Goal: Task Accomplishment & Management: Use online tool/utility

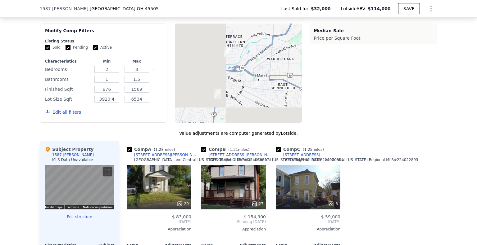
scroll to position [0, 2]
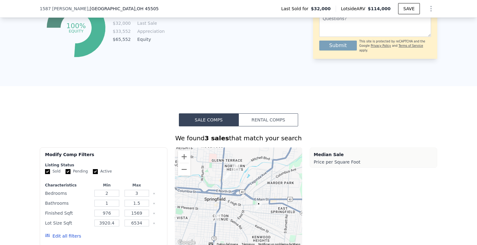
click at [270, 123] on button "Rental Comps" at bounding box center [268, 120] width 60 height 13
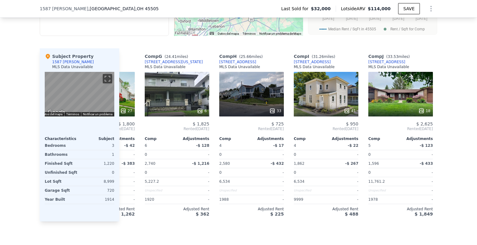
scroll to position [0, 428]
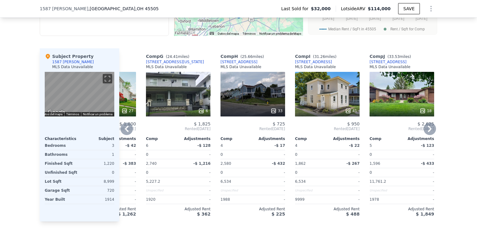
drag, startPoint x: 337, startPoint y: 231, endPoint x: 333, endPoint y: 229, distance: 4.7
click at [333, 231] on div "Sale Comps Rental Comps We found 10 rentals that match your search Listings pro…" at bounding box center [238, 59] width 477 height 380
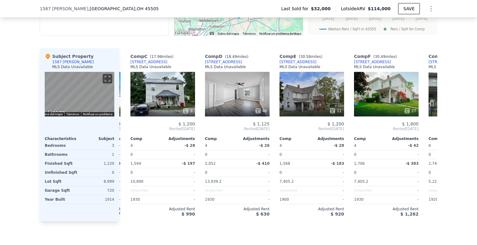
scroll to position [0, 0]
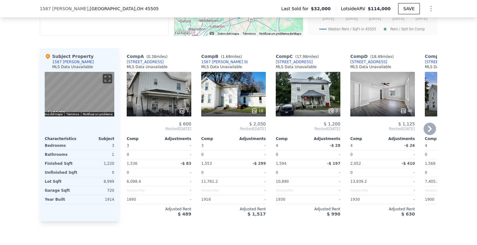
click at [360, 96] on div "46" at bounding box center [382, 94] width 65 height 45
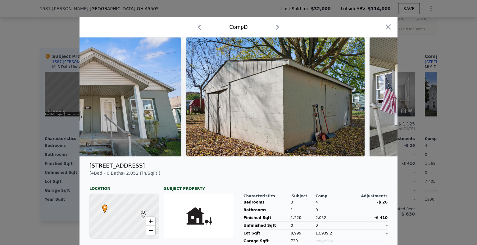
scroll to position [0, 4955]
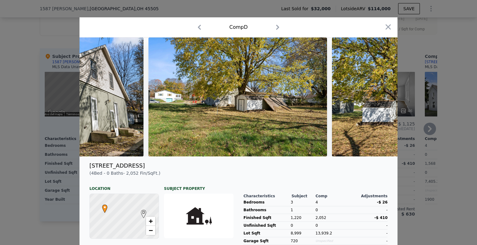
click at [422, 101] on div at bounding box center [238, 122] width 477 height 245
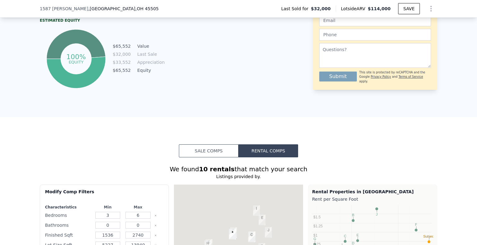
scroll to position [432, 0]
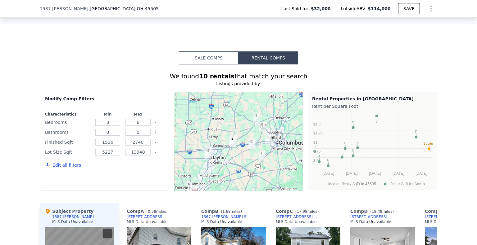
click at [203, 61] on button "Sale Comps" at bounding box center [209, 58] width 60 height 13
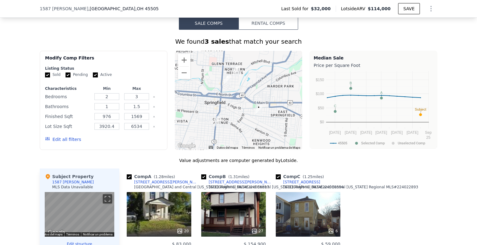
scroll to position [525, 0]
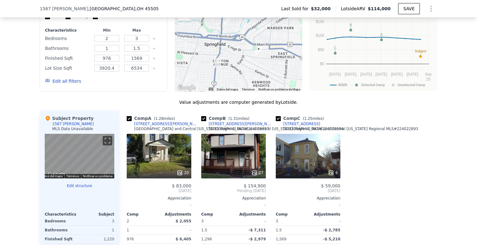
click at [253, 160] on div "27" at bounding box center [233, 156] width 65 height 45
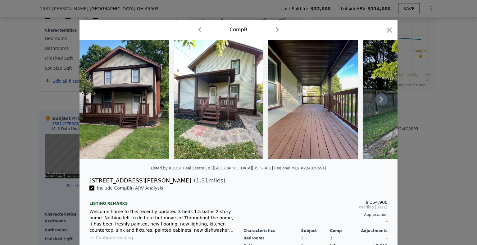
click at [381, 100] on icon at bounding box center [381, 99] width 12 height 12
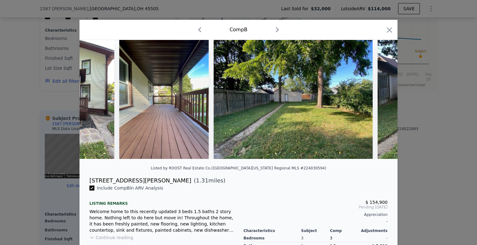
click at [381, 100] on img at bounding box center [456, 99] width 159 height 119
click at [381, 100] on icon at bounding box center [381, 99] width 12 height 12
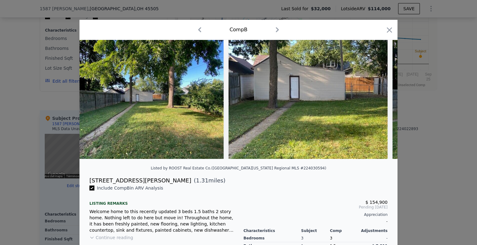
click at [381, 100] on img at bounding box center [307, 99] width 159 height 119
click at [381, 100] on icon at bounding box center [381, 99] width 12 height 12
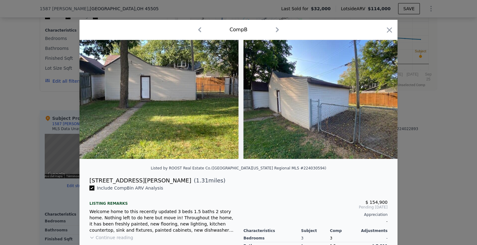
click at [381, 100] on img at bounding box center [322, 99] width 159 height 119
click at [381, 100] on icon at bounding box center [381, 99] width 12 height 12
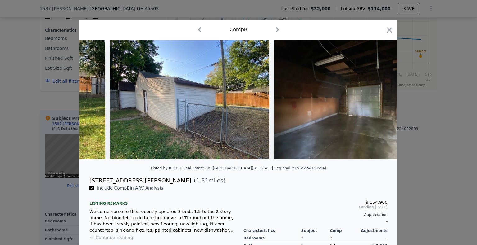
scroll to position [0, 596]
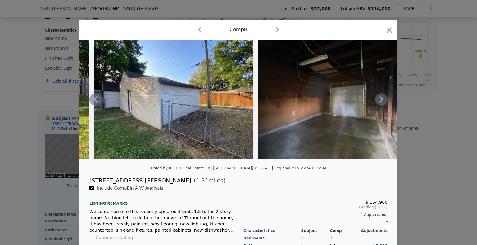
click at [386, 32] on icon "button" at bounding box center [389, 30] width 9 height 9
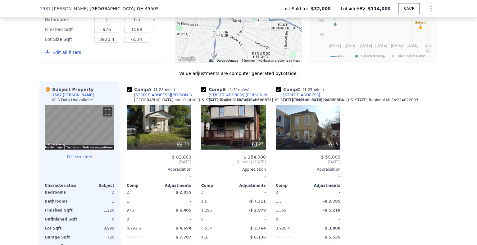
scroll to position [556, 0]
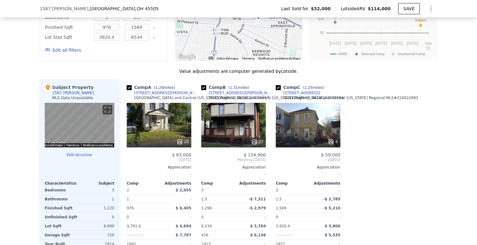
click at [156, 138] on div "20" at bounding box center [159, 125] width 65 height 45
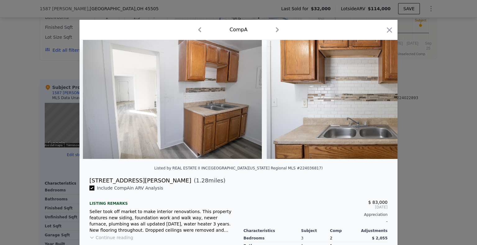
scroll to position [0, 1315]
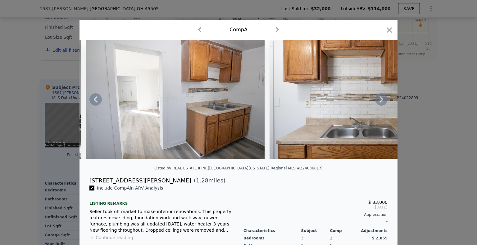
click at [394, 134] on img at bounding box center [358, 99] width 179 height 119
click at [398, 90] on div at bounding box center [238, 122] width 477 height 245
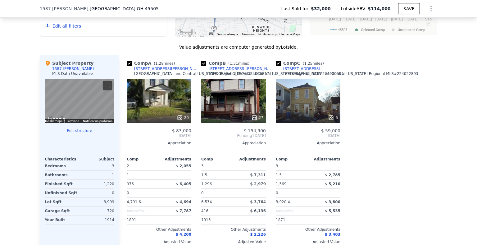
scroll to position [587, 0]
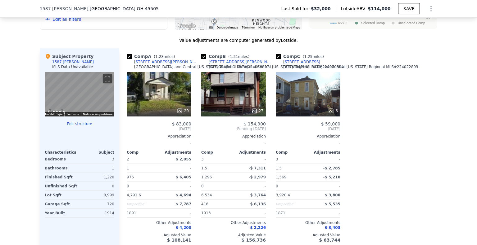
click at [324, 103] on div "6" at bounding box center [308, 94] width 65 height 45
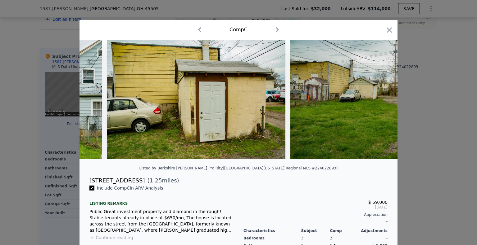
scroll to position [0, 692]
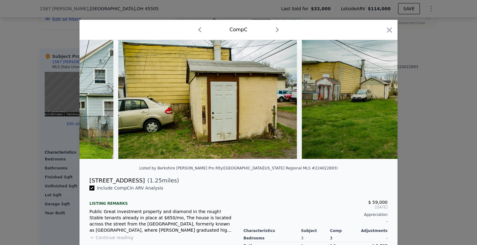
click at [438, 94] on div at bounding box center [238, 122] width 477 height 245
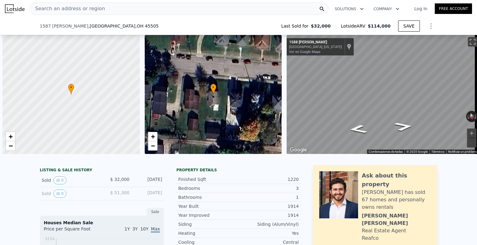
scroll to position [0, 2]
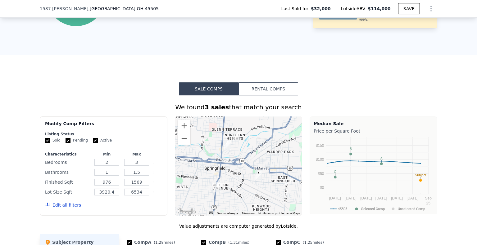
click at [283, 90] on button "Rental Comps" at bounding box center [268, 89] width 60 height 13
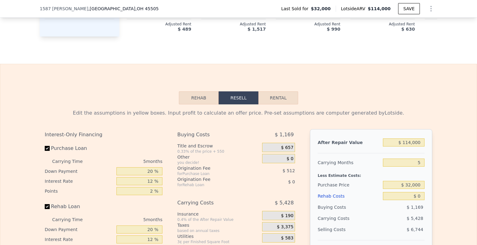
scroll to position [773, 0]
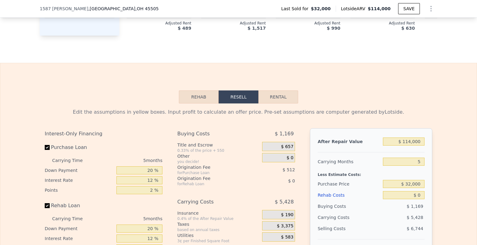
click at [274, 104] on button "Rental" at bounding box center [278, 97] width 40 height 13
select select "30"
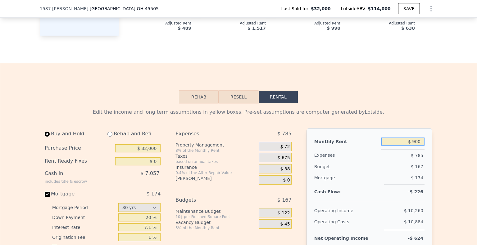
click at [414, 146] on input "$ 900" at bounding box center [402, 142] width 43 height 8
click at [415, 146] on input "$ 1,250" at bounding box center [402, 142] width 43 height 8
type input "$ 1,200"
click at [146, 153] on input "$ 32,000" at bounding box center [137, 149] width 45 height 8
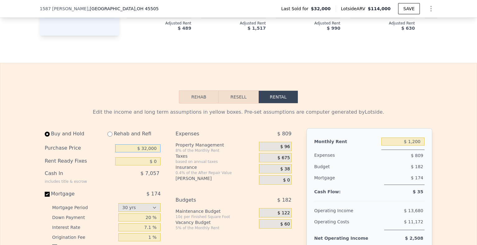
click at [146, 153] on input "$ 32,000" at bounding box center [137, 149] width 45 height 8
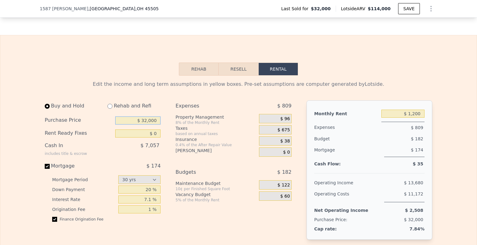
scroll to position [804, 0]
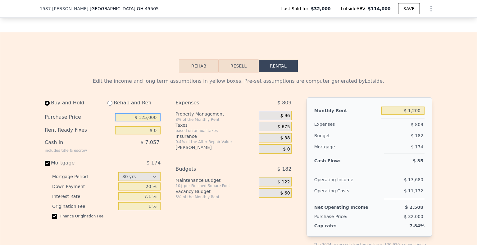
type input "$ 125,000"
click at [420, 115] on input "$ 1,200" at bounding box center [402, 111] width 43 height 8
click at [274, 132] on div "$ 675" at bounding box center [275, 126] width 32 height 9
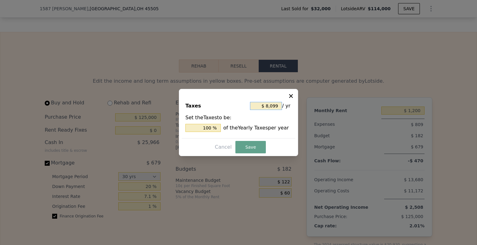
click at [273, 106] on input "$ 8,099" at bounding box center [266, 106] width 32 height 8
type input "$ 900"
type input "$ 58"
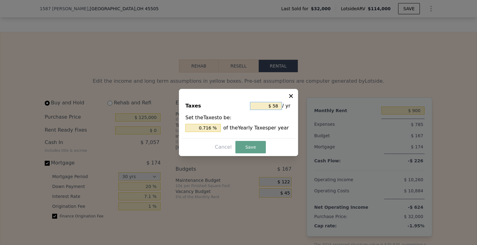
type input "0.716 %"
type input "$ 580"
type input "7.161 %"
type input "$ 5,800"
type input "71.614 %"
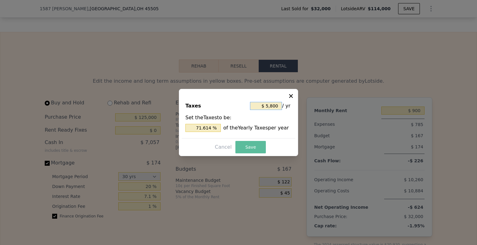
type input "$ 5,800"
drag, startPoint x: 242, startPoint y: 150, endPoint x: 349, endPoint y: 132, distance: 108.3
click at [242, 150] on button "Save" at bounding box center [250, 147] width 30 height 12
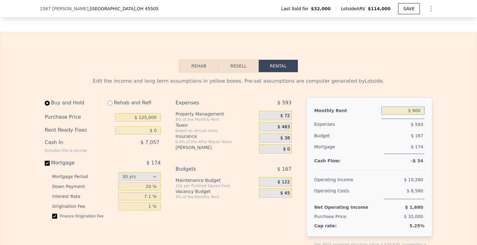
click at [416, 115] on input "$ 900" at bounding box center [402, 111] width 43 height 8
click at [412, 115] on input "$ 900" at bounding box center [402, 111] width 43 height 8
type input "$ 1,200"
click at [151, 122] on input "$ 125,000" at bounding box center [137, 118] width 45 height 8
type input "$ 125,000"
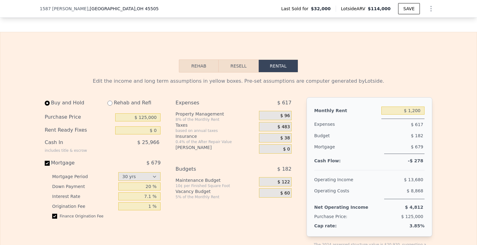
click at [280, 141] on span "$ 38" at bounding box center [285, 139] width 10 height 6
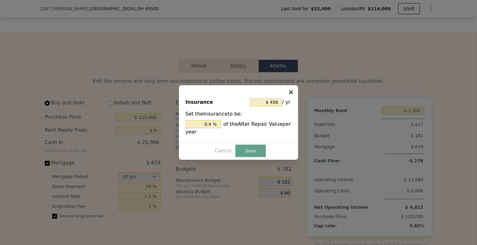
type input "$ 900"
click at [291, 90] on icon at bounding box center [291, 92] width 6 height 6
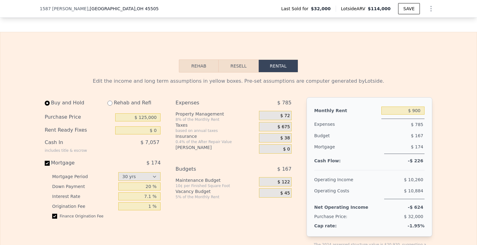
click at [281, 130] on span "$ 675" at bounding box center [283, 127] width 12 height 6
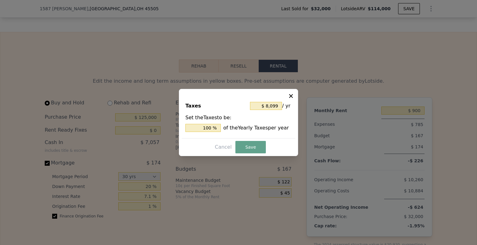
click at [273, 110] on div "$ 8,099 / yr" at bounding box center [271, 106] width 42 height 11
click at [274, 107] on input "$ 8,099" at bounding box center [266, 106] width 32 height 8
type input "$ 2"
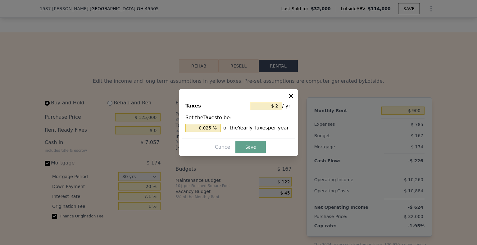
type input "0.025 %"
type input "$ 22"
type input "0.272 %"
type input "$ 220"
type input "2.716 %"
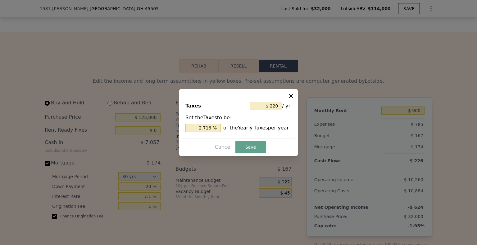
type input "$ 2,200"
type input "27.164 %"
type input "$ 2,200"
click at [254, 143] on button "Save" at bounding box center [250, 147] width 30 height 12
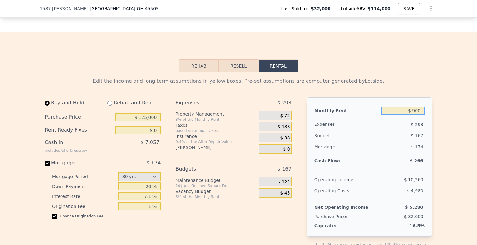
click at [421, 115] on input "$ 900" at bounding box center [402, 111] width 43 height 8
click at [420, 115] on input "$ 900" at bounding box center [402, 111] width 43 height 8
type input "$ 1,200"
click at [145, 124] on div "Purchase Price $ 125,000" at bounding box center [103, 117] width 116 height 13
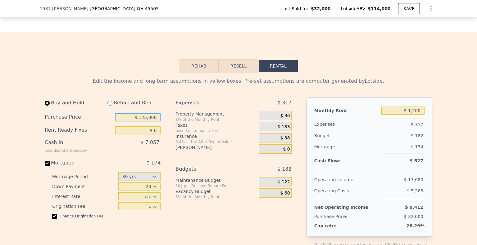
click at [144, 122] on input "$ 125,000" at bounding box center [137, 118] width 45 height 8
type input "$ 115,000"
type input "$ 900"
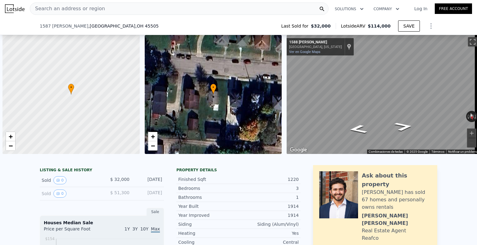
select select "30"
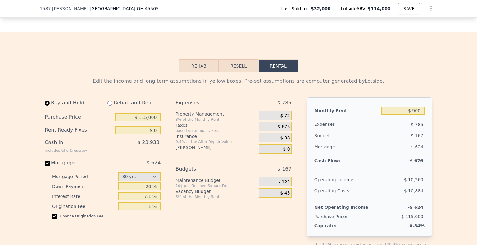
click at [278, 130] on span "$ 675" at bounding box center [283, 127] width 12 height 6
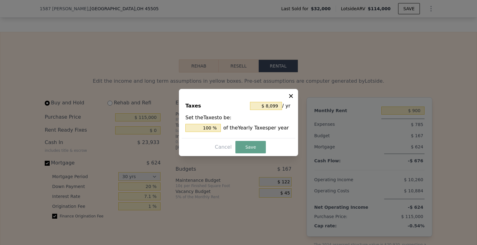
click at [266, 108] on input "$ 8,099" at bounding box center [266, 106] width 32 height 8
type input "$ 2"
type input "0.025 %"
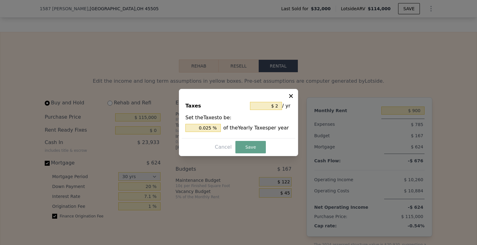
type input "$ 22"
type input "0.272 %"
type input "$ 220"
type input "2.716 %"
type input "$ 2,200"
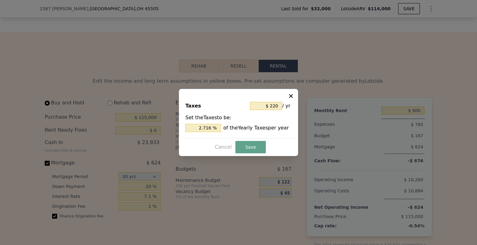
type input "27.164 %"
type input "$ 2,200"
drag, startPoint x: 244, startPoint y: 152, endPoint x: 295, endPoint y: 140, distance: 53.2
click at [244, 153] on button "Save" at bounding box center [250, 147] width 30 height 12
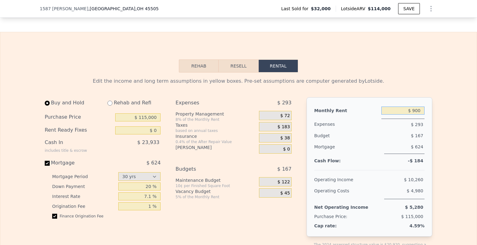
click at [421, 115] on input "$ 900" at bounding box center [402, 111] width 43 height 8
type input "$ 1,200"
